Goal: Transaction & Acquisition: Subscribe to service/newsletter

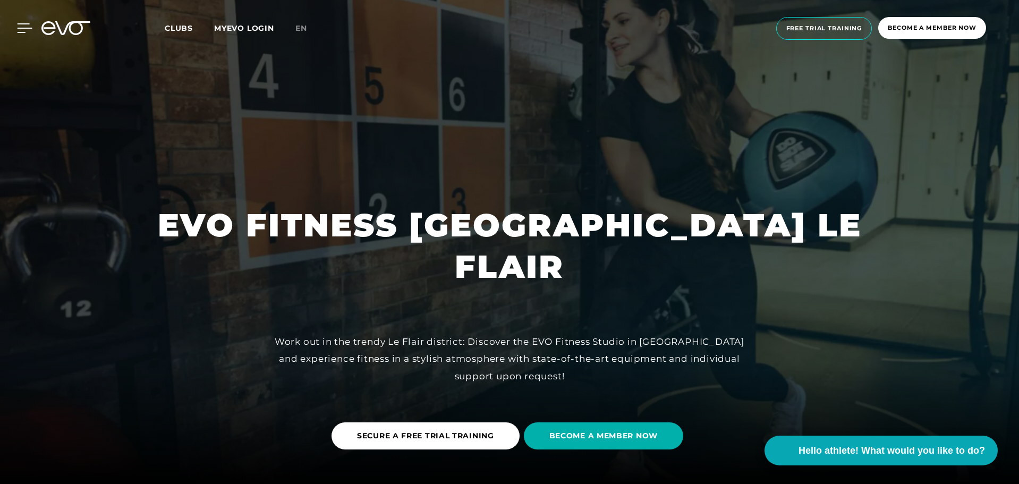
click at [28, 30] on icon at bounding box center [24, 28] width 15 height 10
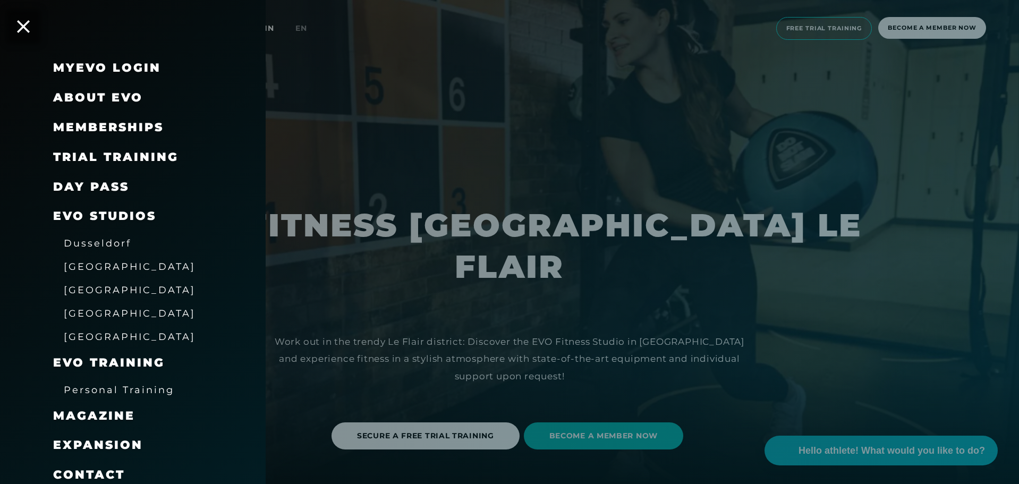
click at [488, 121] on div at bounding box center [509, 242] width 1019 height 484
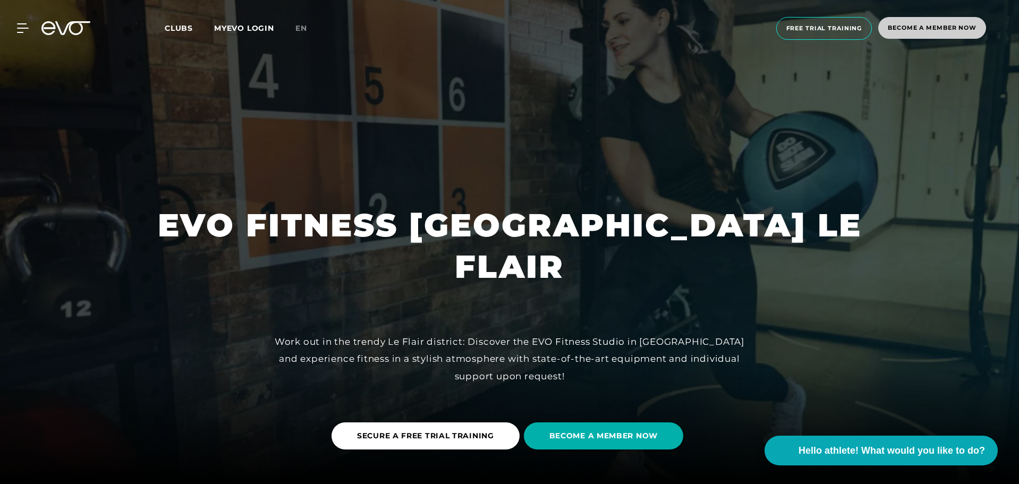
click at [895, 30] on font "Become a member now" at bounding box center [932, 27] width 89 height 7
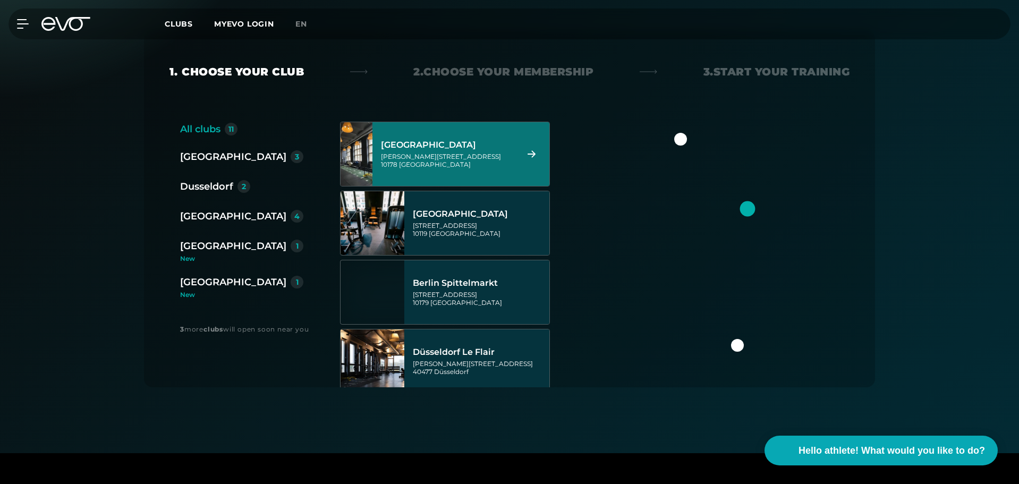
scroll to position [213, 0]
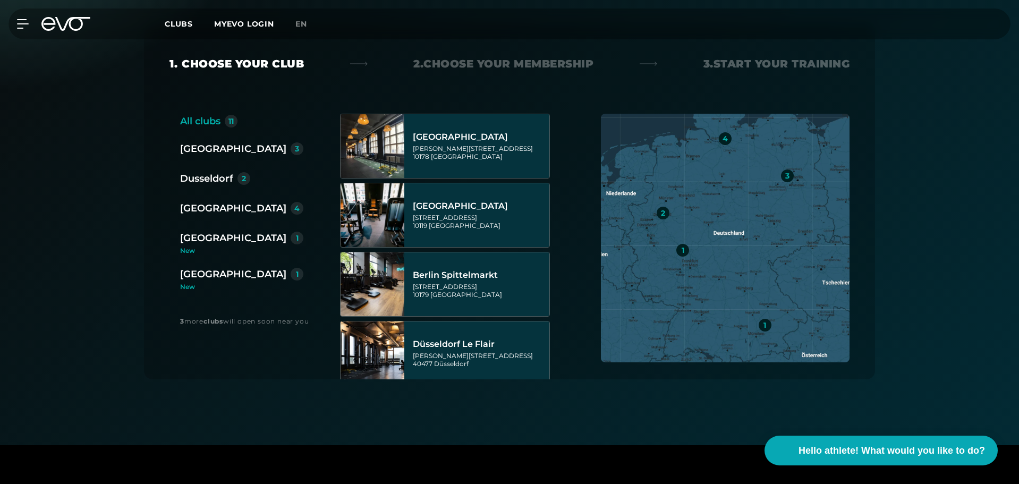
click at [217, 179] on font "Dusseldorf" at bounding box center [206, 179] width 53 height 12
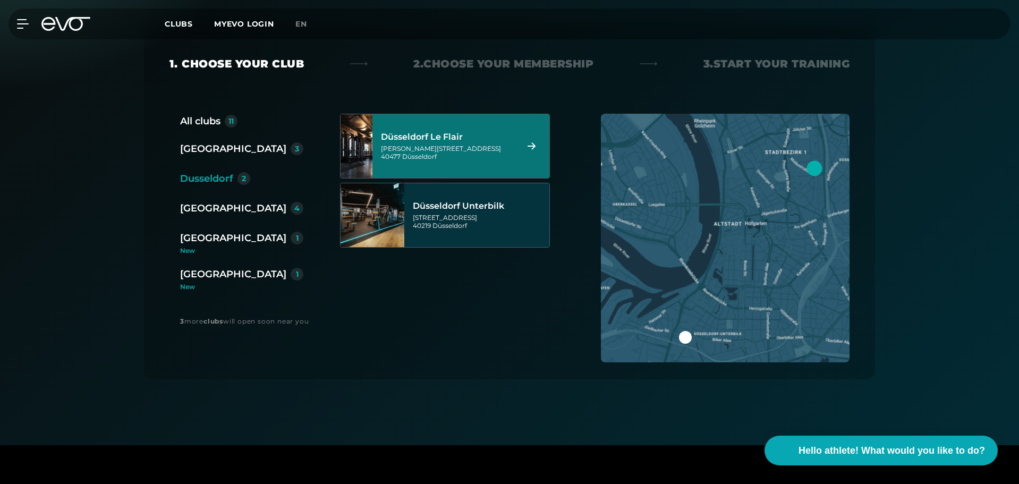
click at [451, 146] on font "[PERSON_NAME][STREET_ADDRESS]" at bounding box center [441, 149] width 120 height 8
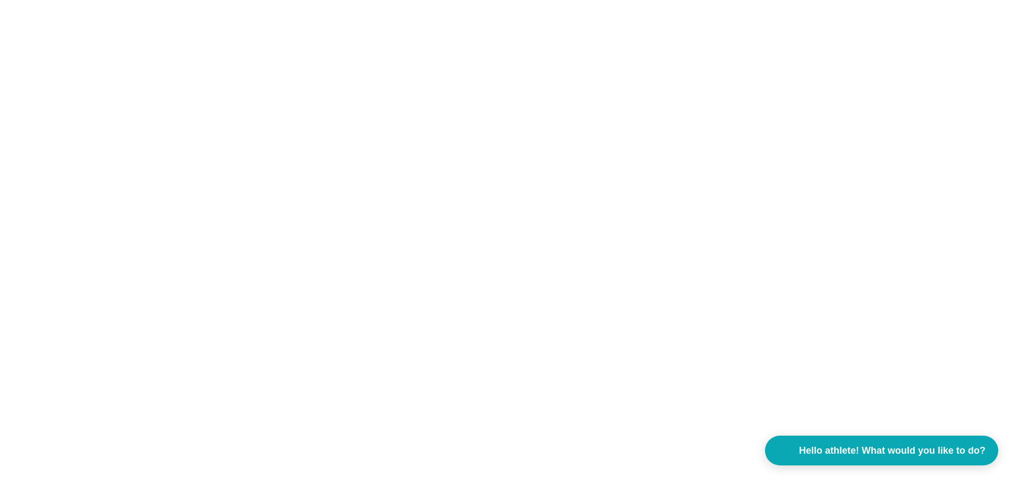
scroll to position [0, 0]
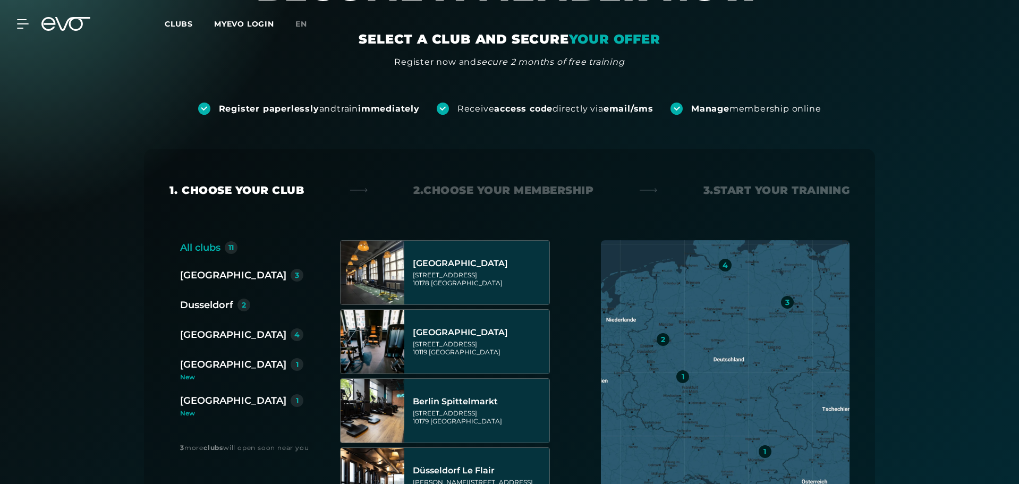
scroll to position [106, 0]
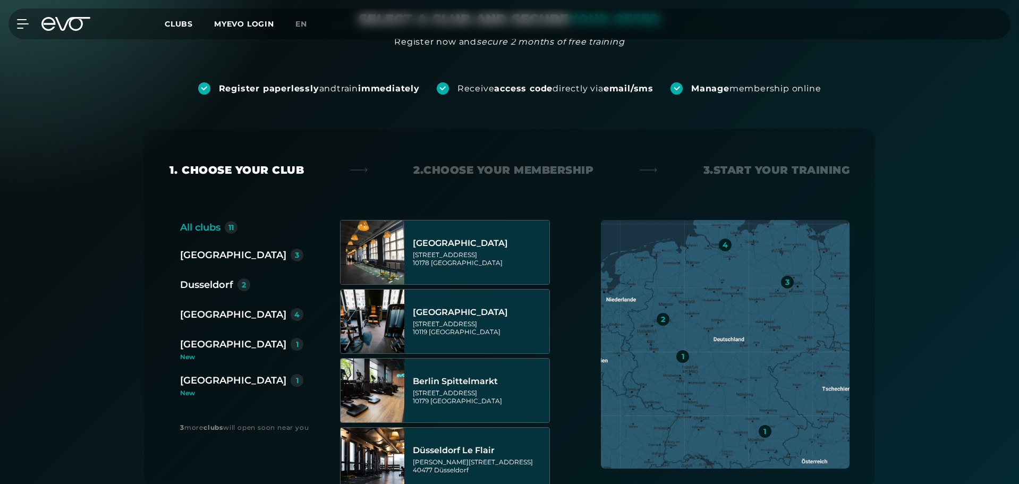
click at [209, 269] on div "Berlin 3 Dusseldorf 2 [GEOGRAPHIC_DATA] 4 [GEOGRAPHIC_DATA] 1 [GEOGRAPHIC_DATA]…" at bounding box center [246, 322] width 132 height 149
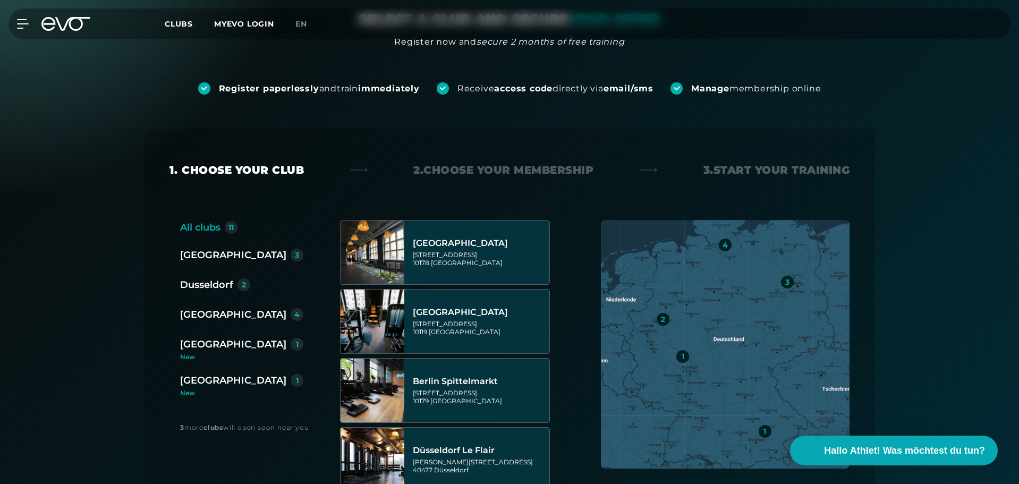
click at [205, 284] on font "Dusseldorf" at bounding box center [206, 285] width 53 height 12
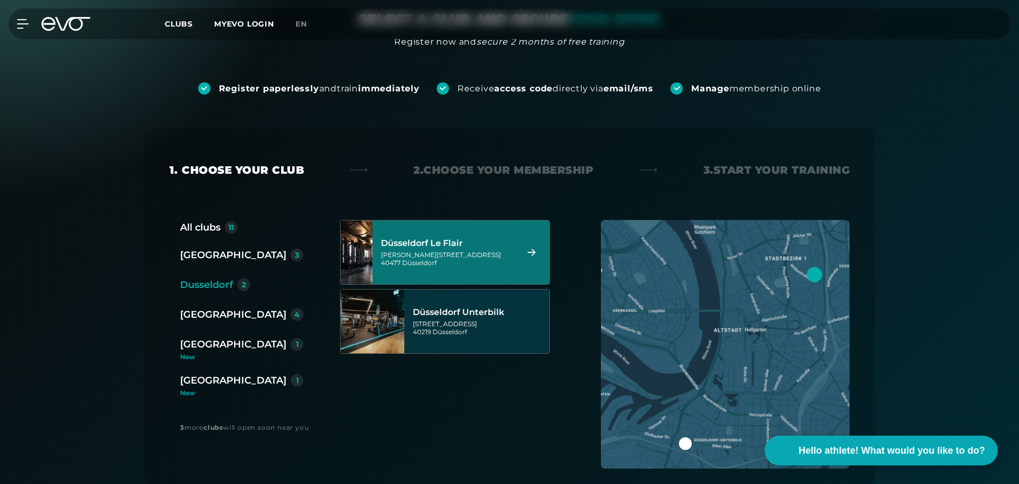
click at [471, 239] on div "Düsseldorf Le Flair" at bounding box center [447, 243] width 133 height 11
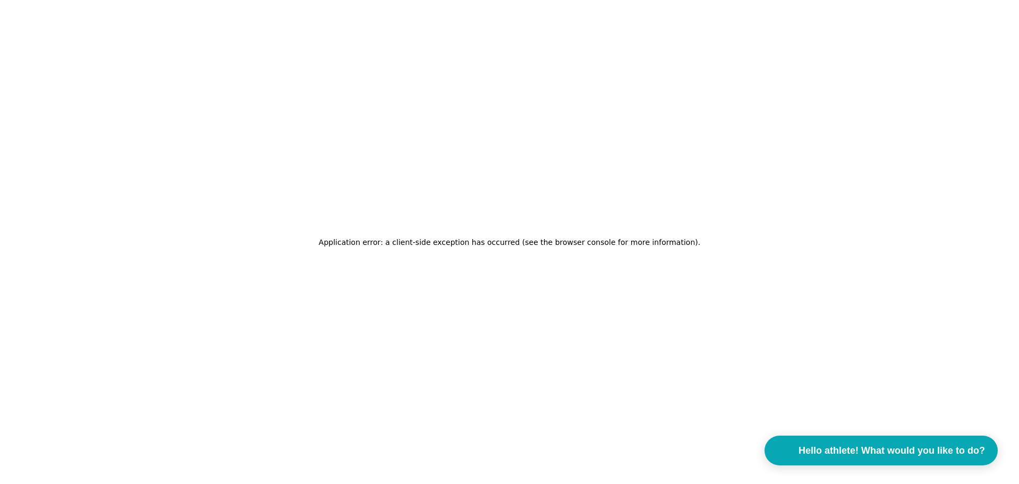
scroll to position [0, 0]
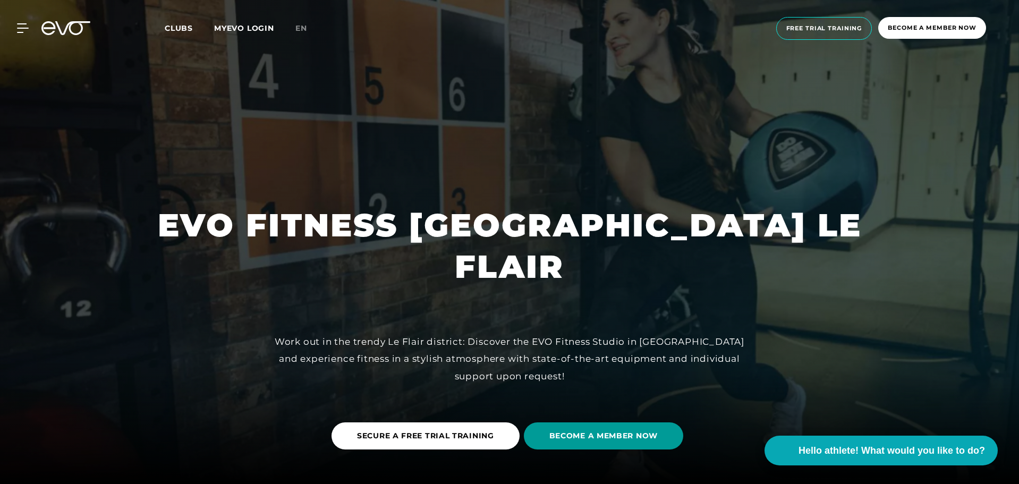
click at [588, 429] on span "BECOME A MEMBER NOW" at bounding box center [603, 435] width 159 height 27
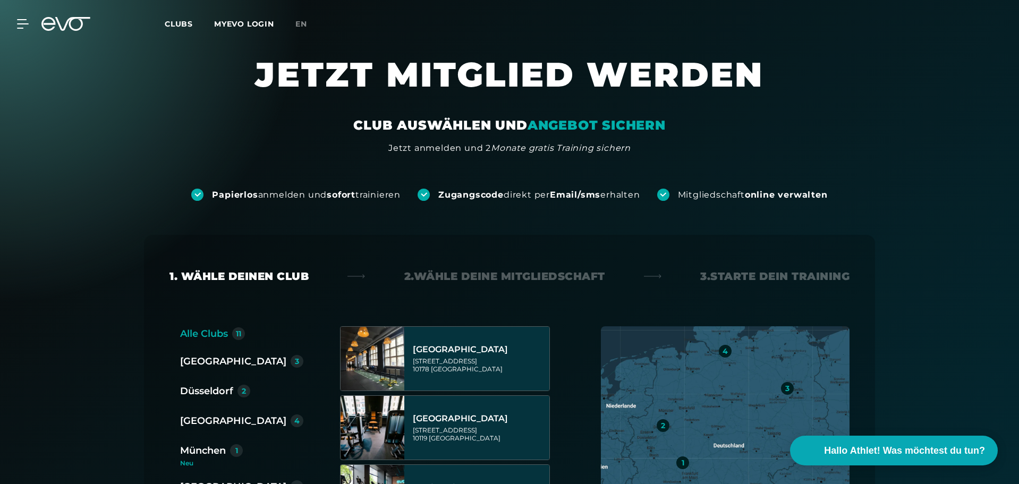
click at [921, 189] on div "Papierlos anmelden und sofort trainieren Zugangscode direkt per Email/sms erhal…" at bounding box center [509, 178] width 1019 height 46
click at [307, 25] on span "en" at bounding box center [301, 24] width 12 height 10
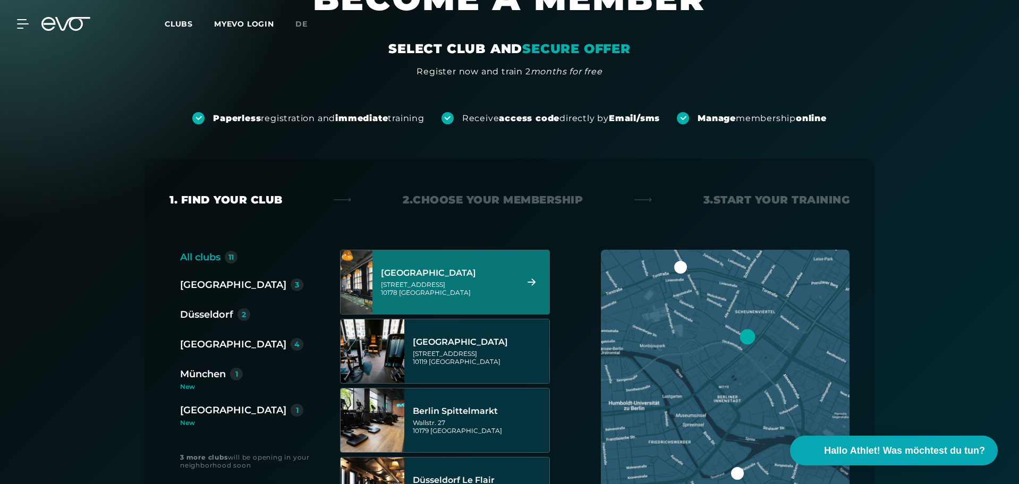
scroll to position [106, 0]
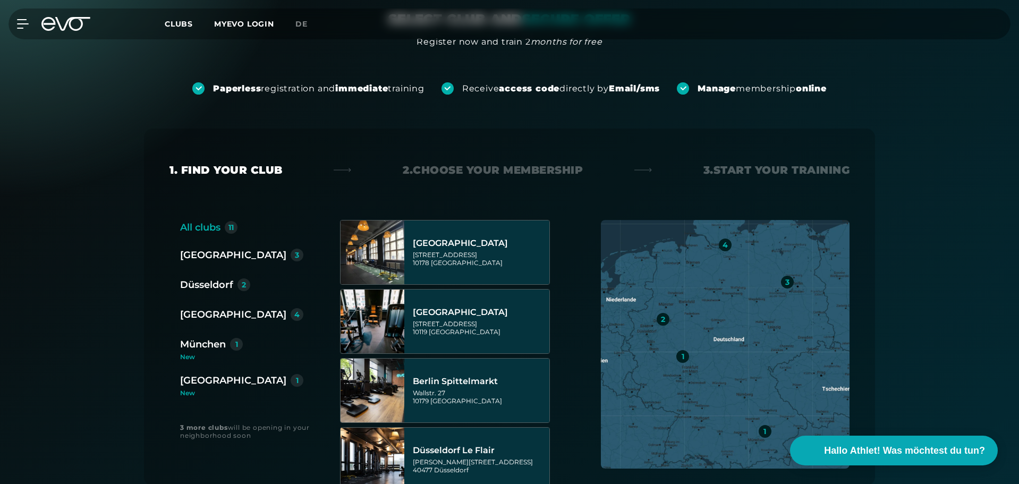
click at [218, 283] on div "Düsseldorf" at bounding box center [206, 284] width 53 height 15
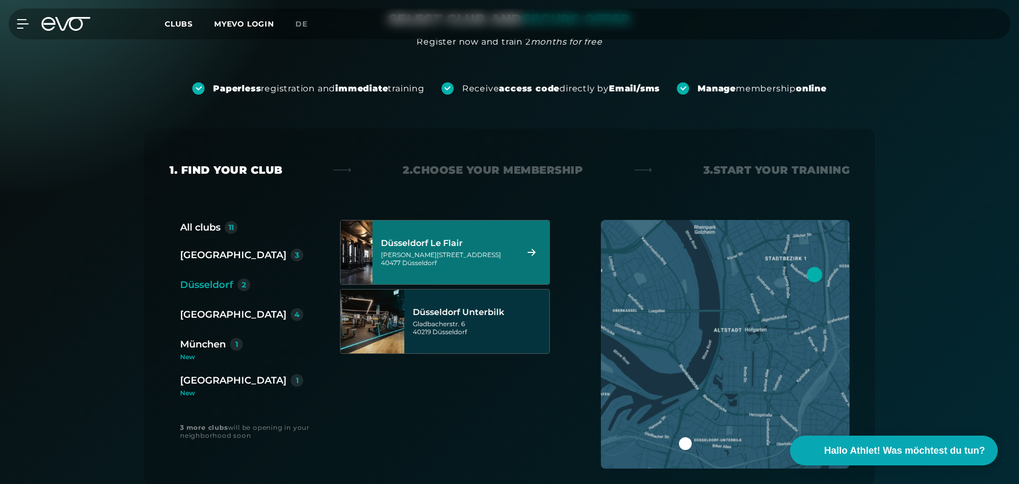
click at [501, 255] on div "[PERSON_NAME][STREET_ADDRESS]" at bounding box center [447, 259] width 133 height 16
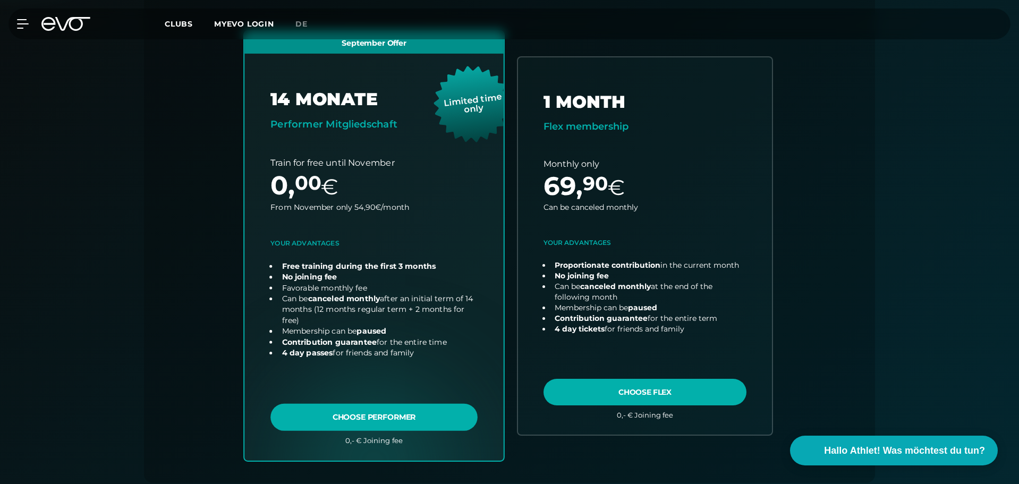
scroll to position [288, 0]
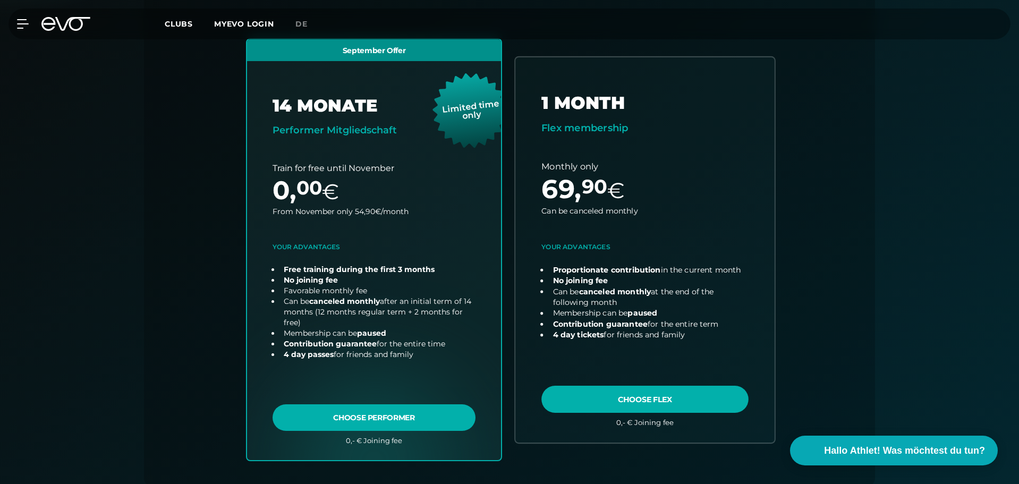
click at [571, 246] on link "choose plan" at bounding box center [644, 249] width 259 height 385
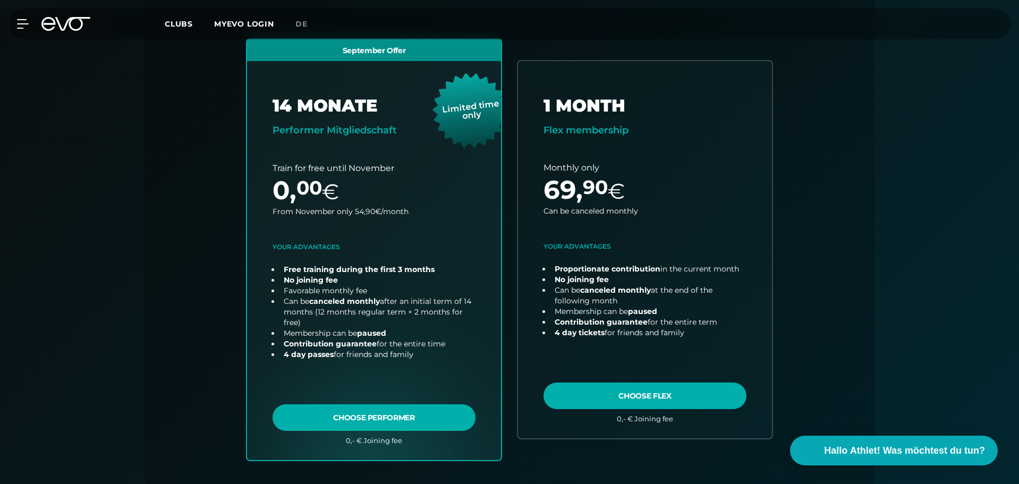
click at [62, 21] on icon at bounding box center [65, 24] width 49 height 14
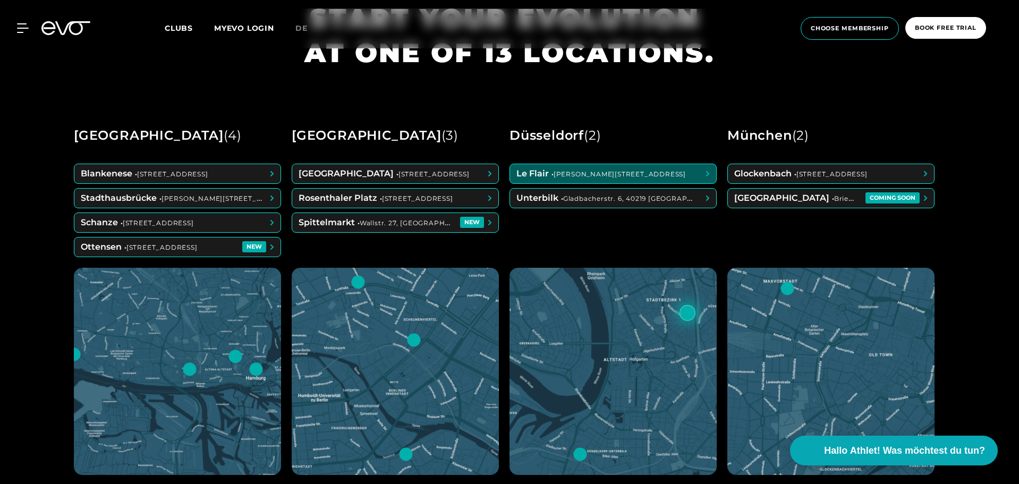
scroll to position [478, 0]
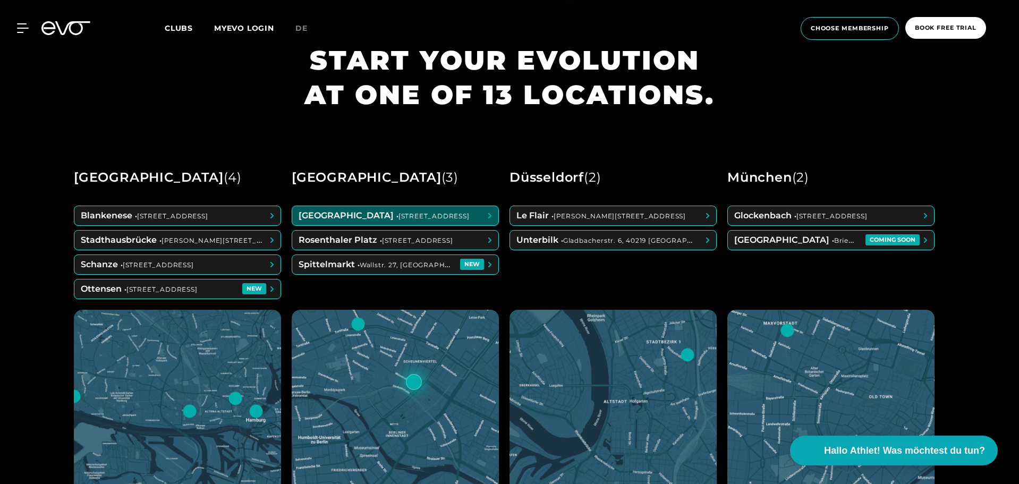
click at [63, 27] on icon at bounding box center [65, 28] width 49 height 14
